Goal: Information Seeking & Learning: Learn about a topic

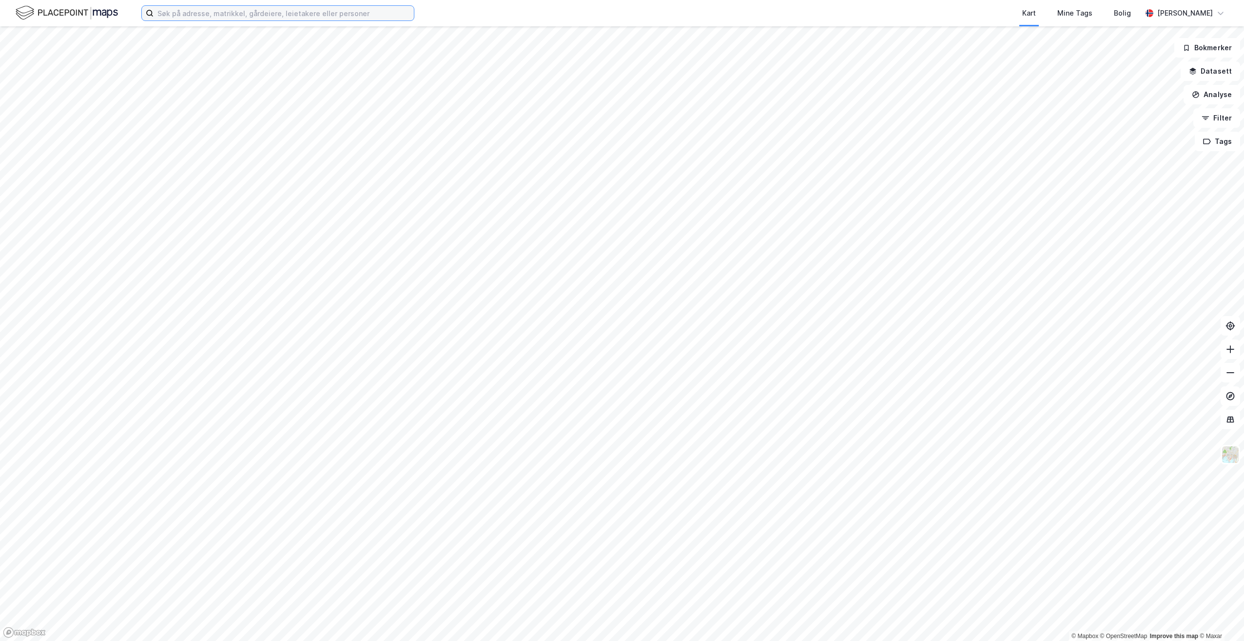
click at [177, 14] on input at bounding box center [284, 13] width 260 height 15
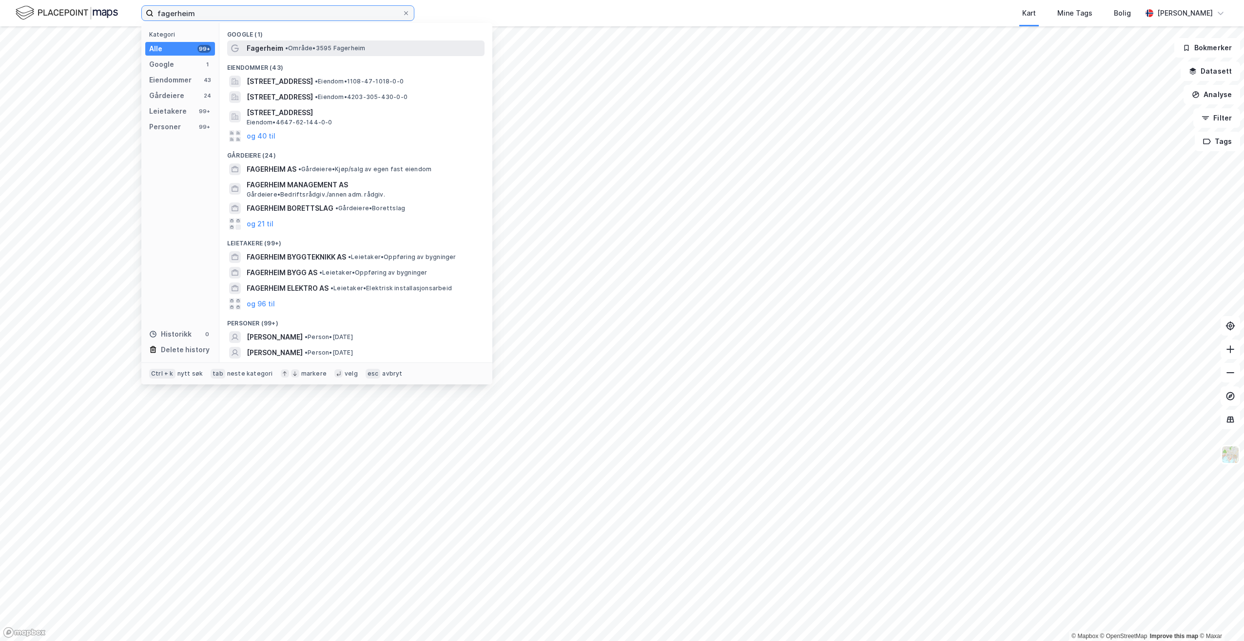
type input "fagerheim"
click at [282, 46] on div "Fagerheim • Område • 3595 [GEOGRAPHIC_DATA]" at bounding box center [365, 48] width 236 height 12
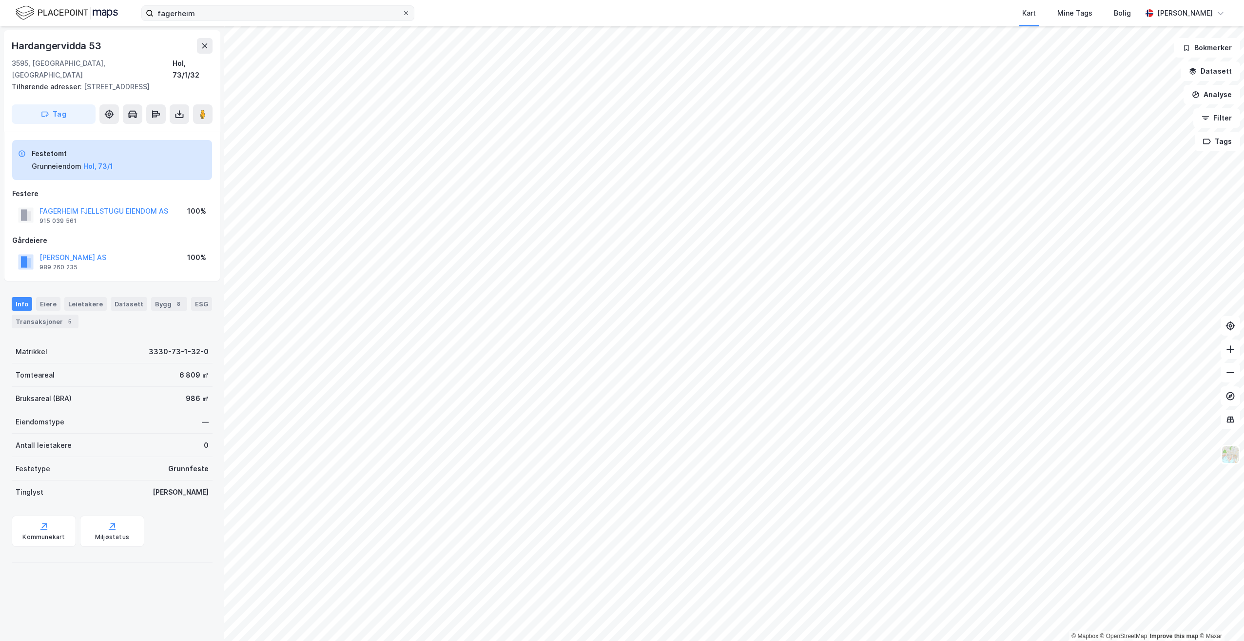
click at [405, 13] on icon at bounding box center [406, 13] width 6 height 6
click at [402, 13] on input "fagerheim" at bounding box center [278, 13] width 249 height 15
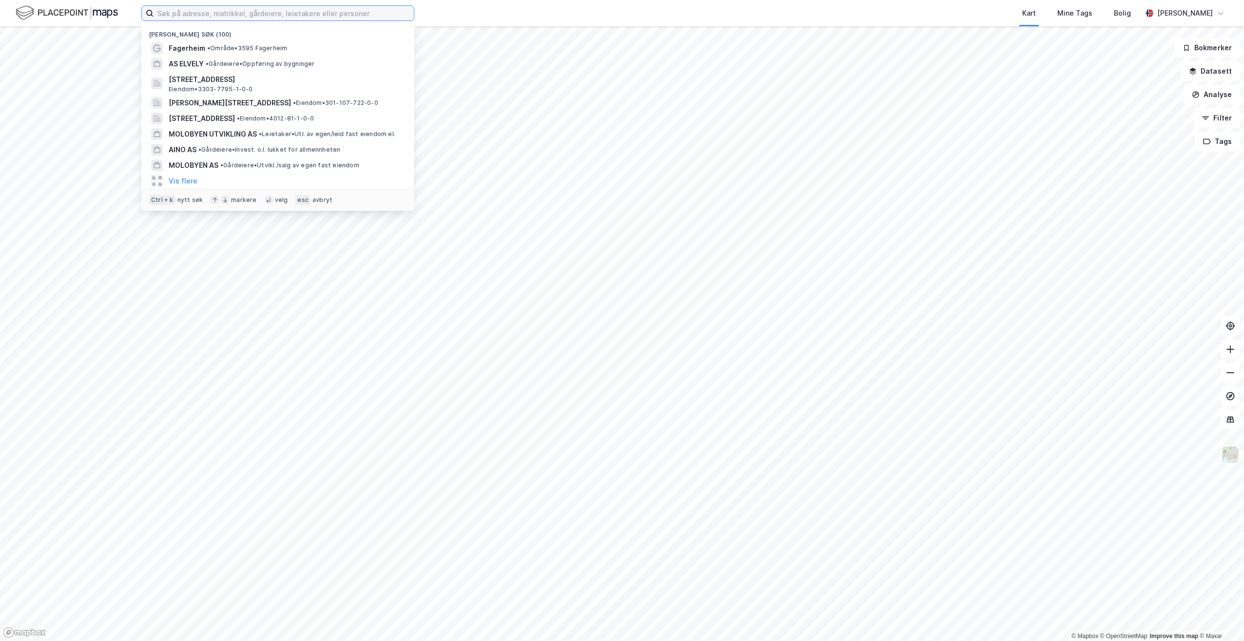
click at [204, 11] on input at bounding box center [284, 13] width 260 height 15
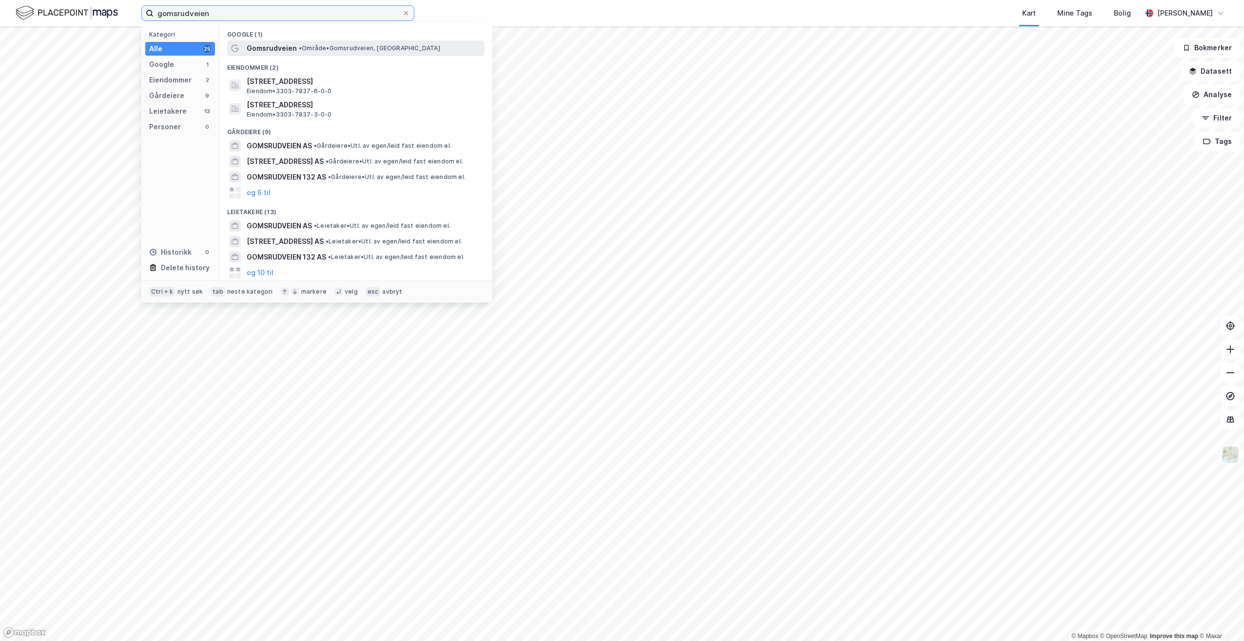
type input "gomsrudveien"
click at [301, 47] on span "•" at bounding box center [300, 47] width 3 height 7
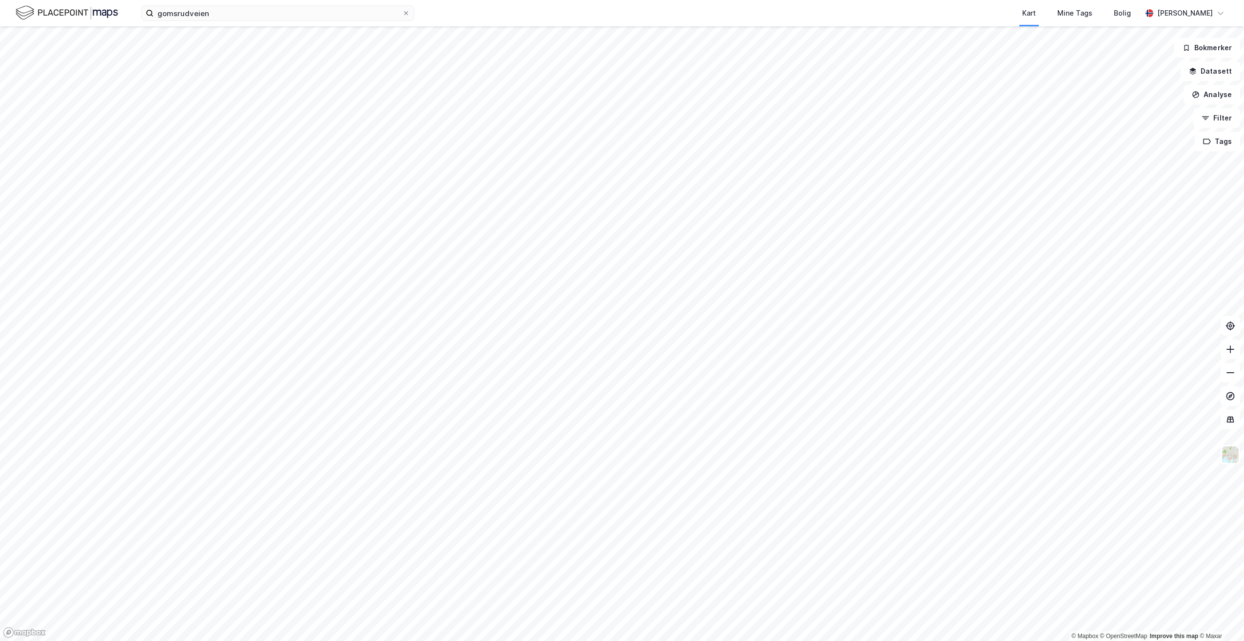
click at [290, 0] on html "gomsrudveien Kart Mine Tags Bolig [PERSON_NAME] © Mapbox © OpenStreetMap Improv…" at bounding box center [622, 320] width 1244 height 641
click at [642, 11] on div "gomsrudveien Kart Mine Tags Bolig [PERSON_NAME] © Mapbox © OpenStreetMap Improv…" at bounding box center [622, 320] width 1244 height 641
